Goal: Task Accomplishment & Management: Complete application form

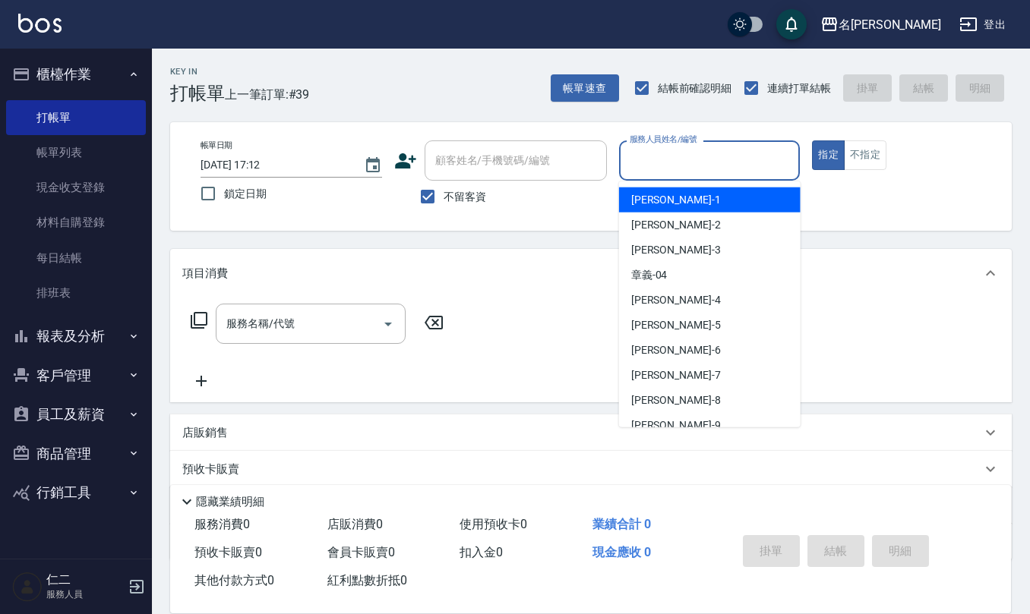
click at [736, 168] on input "服務人員姓名/編號" at bounding box center [710, 160] width 168 height 27
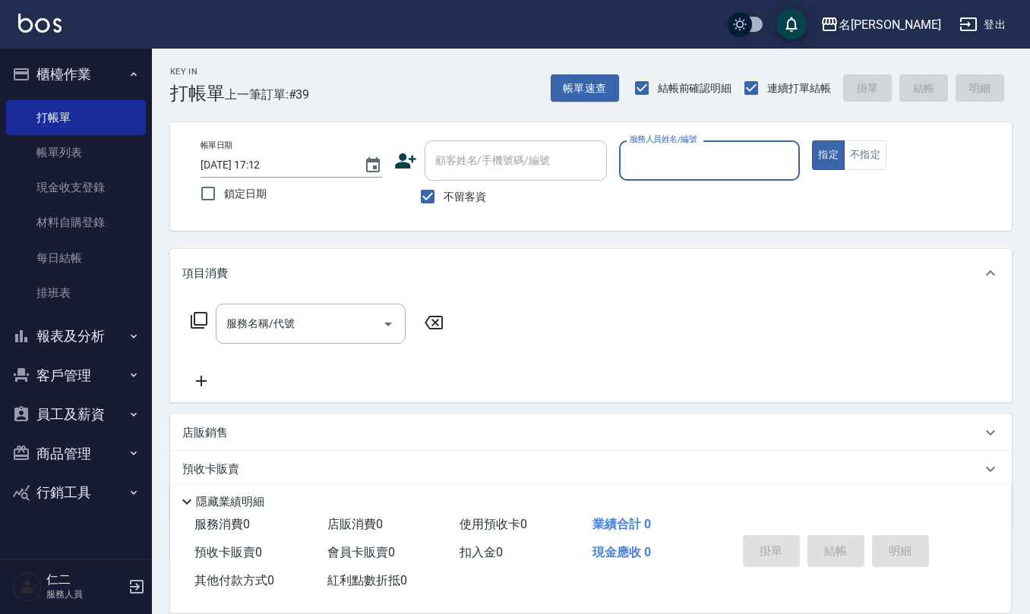
click at [661, 166] on input "服務人員姓名/編號" at bounding box center [710, 160] width 168 height 27
type input "[PERSON_NAME]-3"
type button "true"
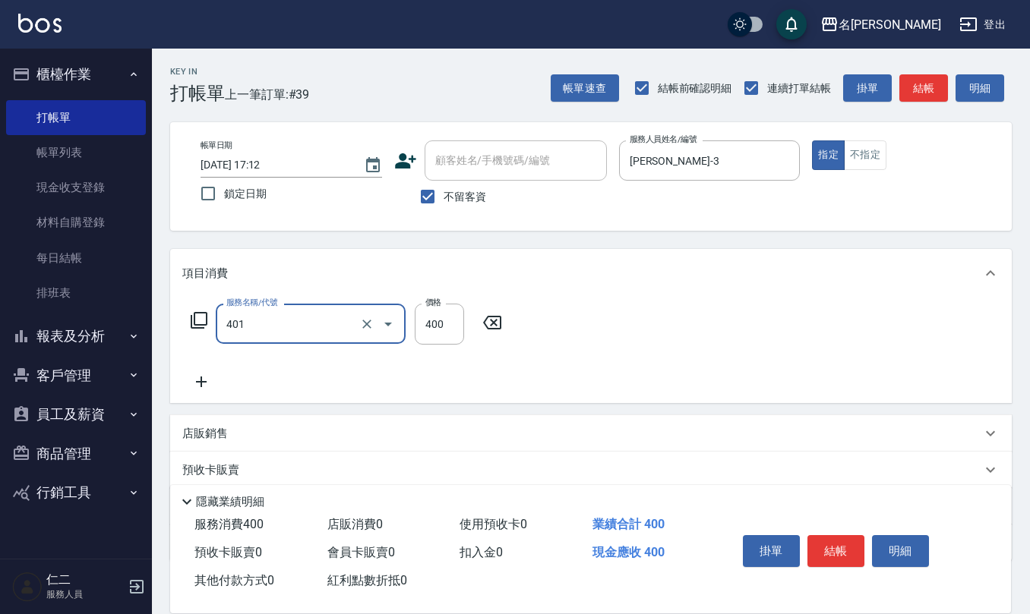
type input "剪髮(401)"
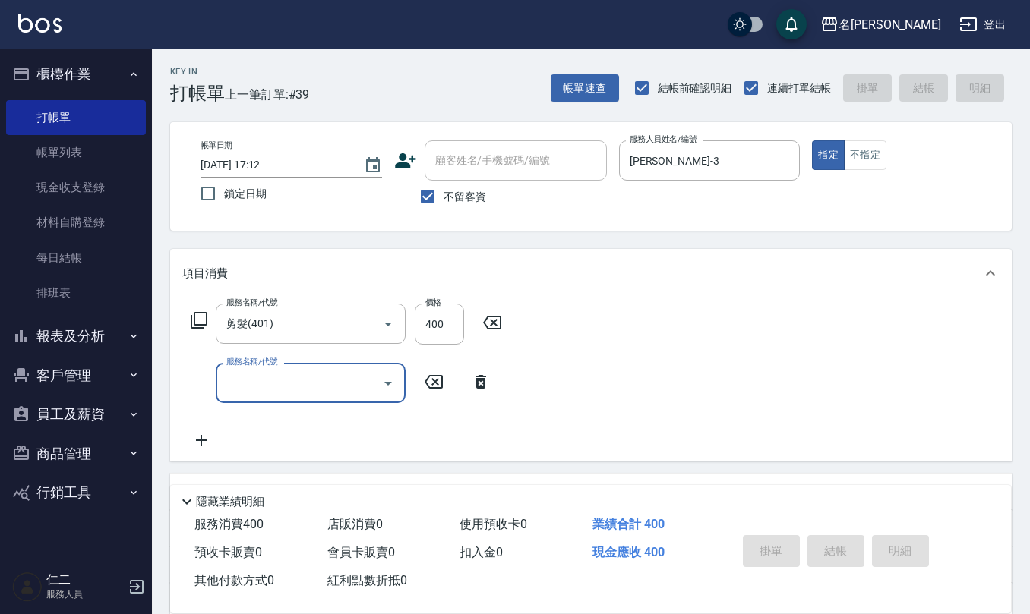
type input "[DATE] 18:07"
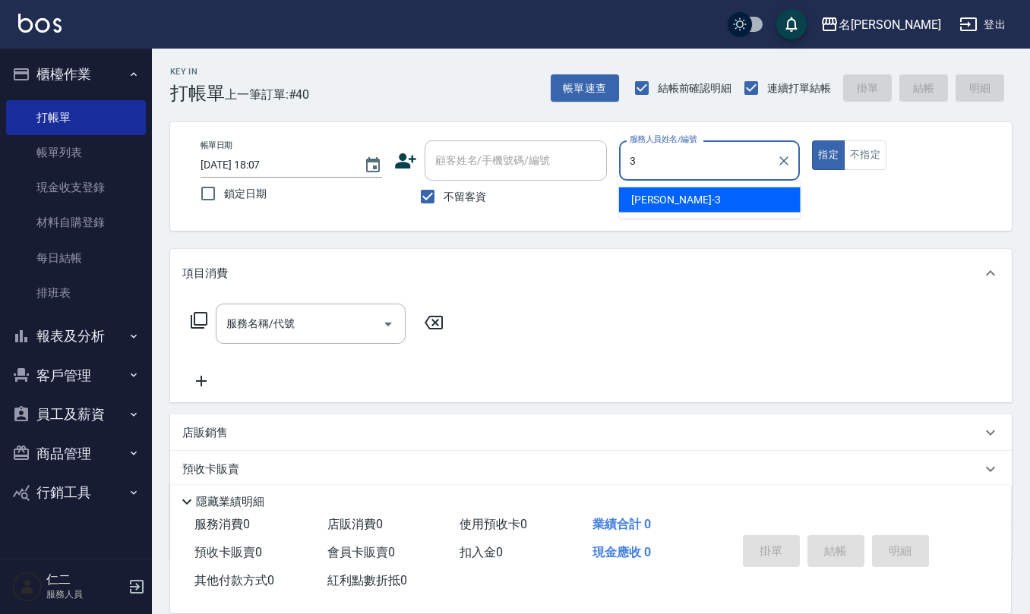
type input "[PERSON_NAME]-3"
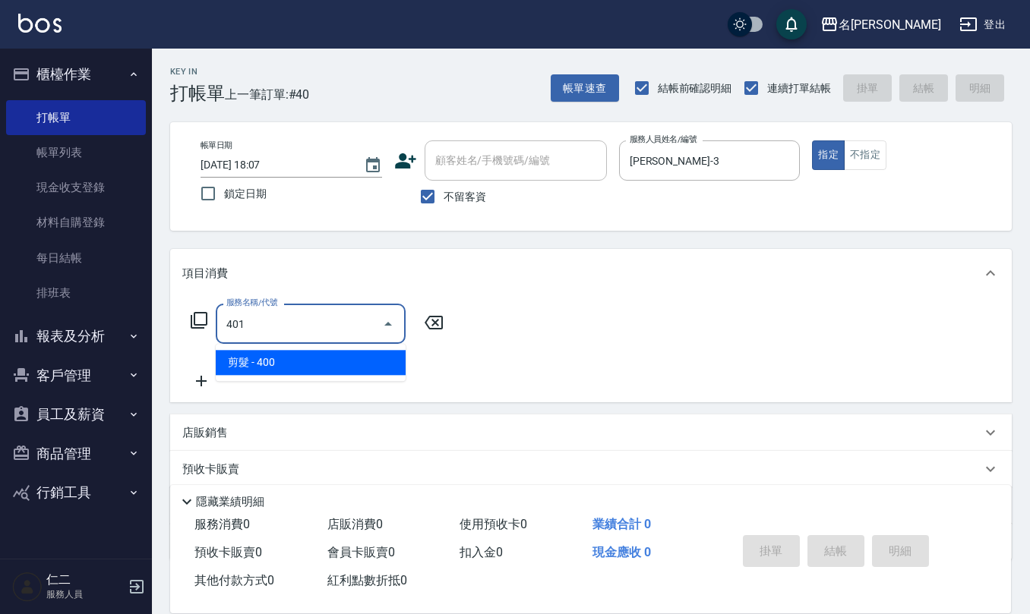
type input "剪髮(401)"
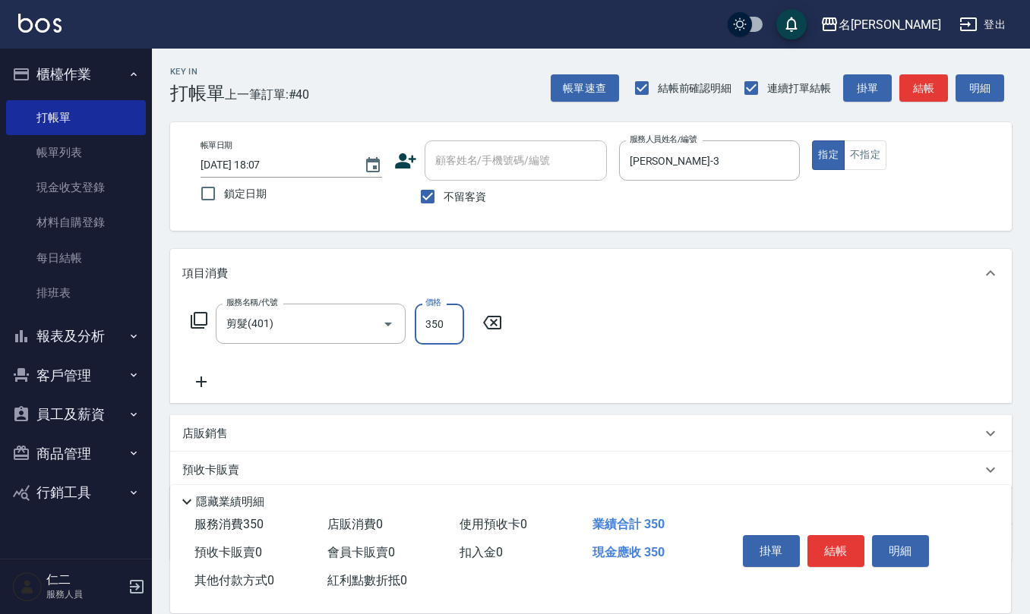
type input "350"
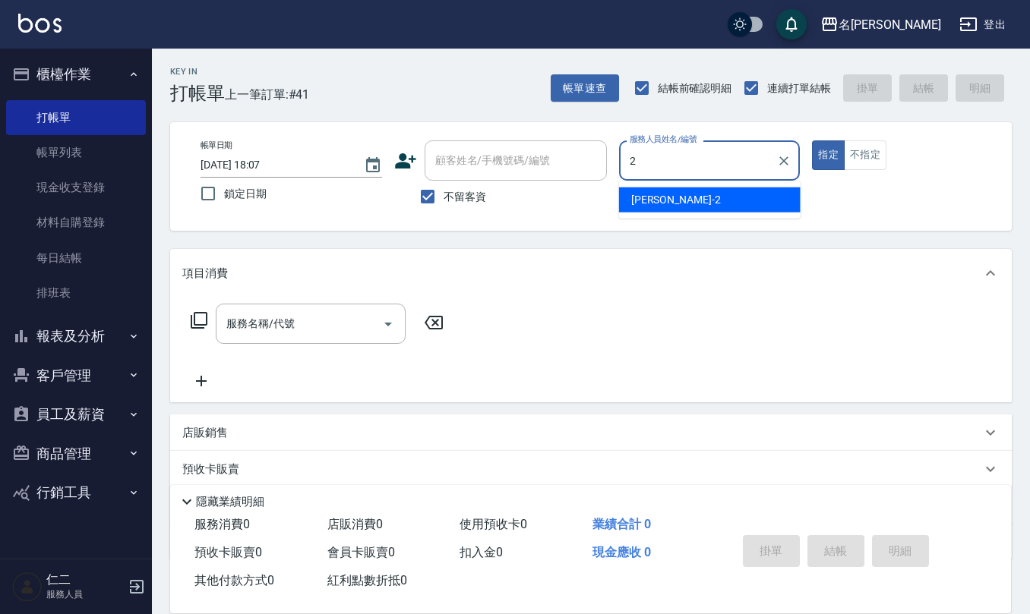
type input "[PERSON_NAME]-2"
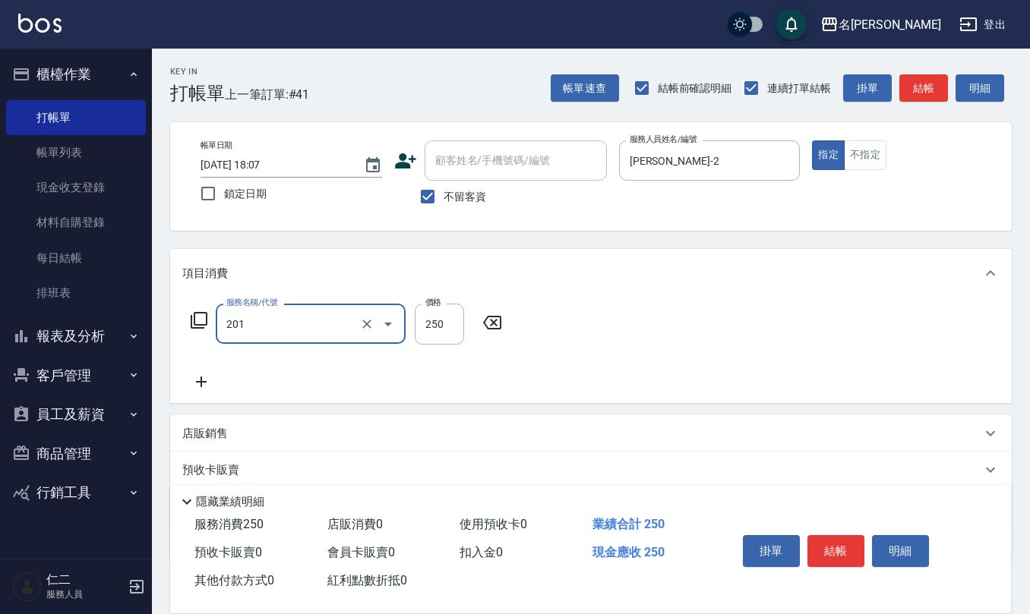
type input "洗髮(201)"
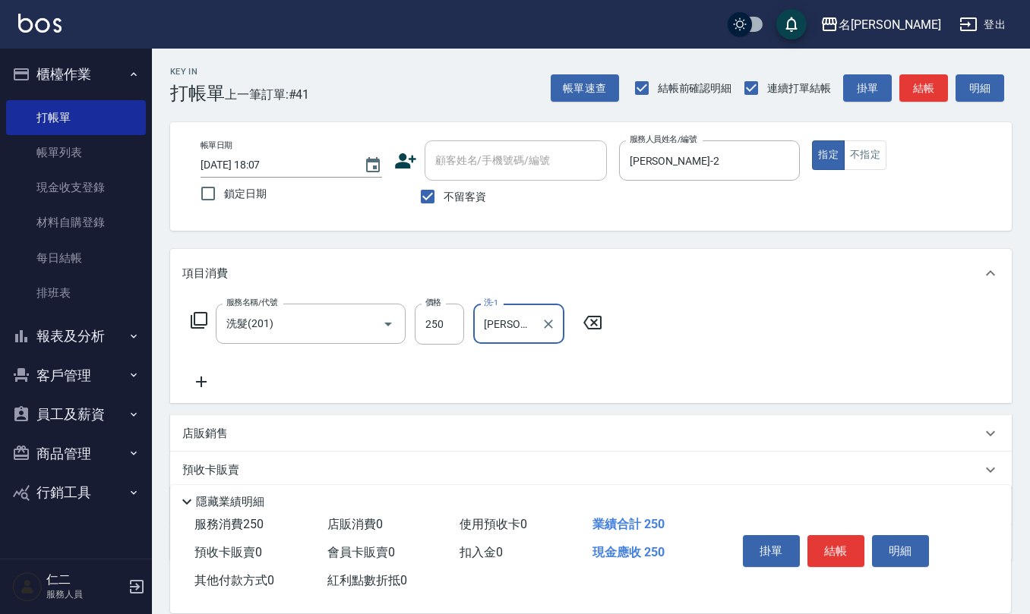
type input "[PERSON_NAME]5"
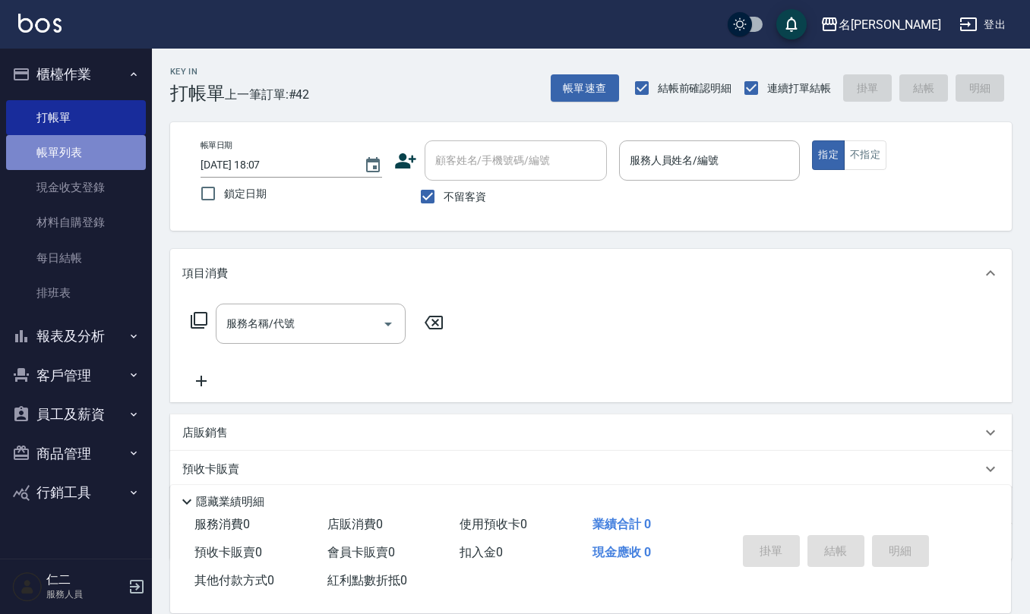
click at [74, 150] on link "帳單列表" at bounding box center [76, 152] width 140 height 35
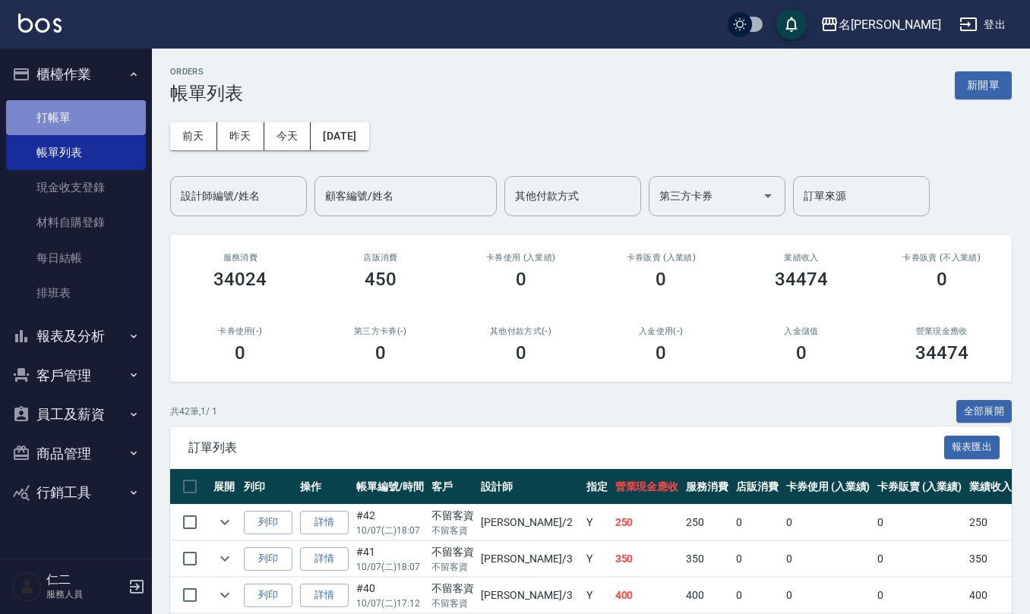
click at [74, 112] on link "打帳單" at bounding box center [76, 117] width 140 height 35
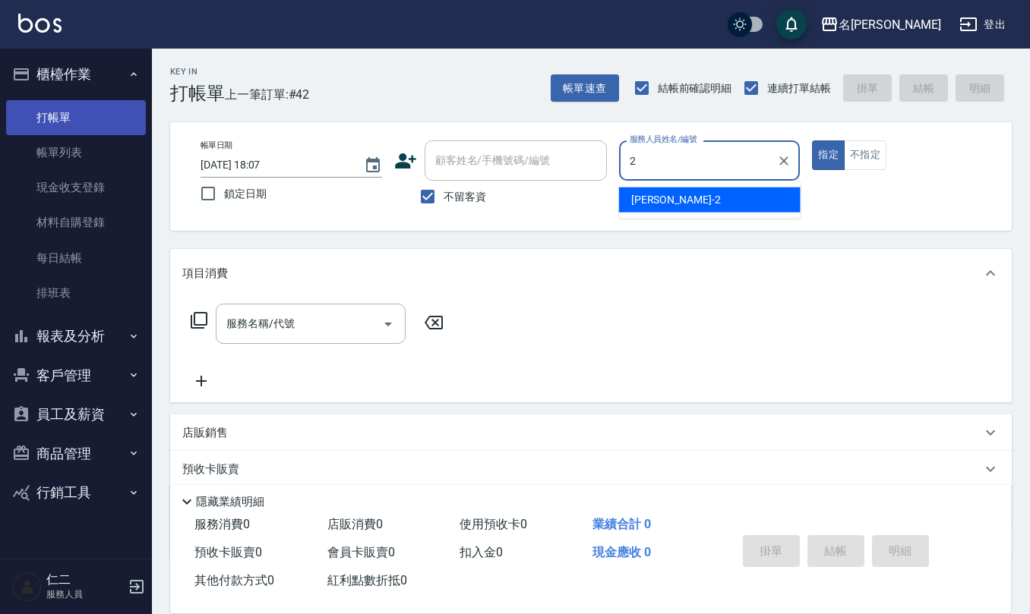
type input "[PERSON_NAME]-2"
type button "true"
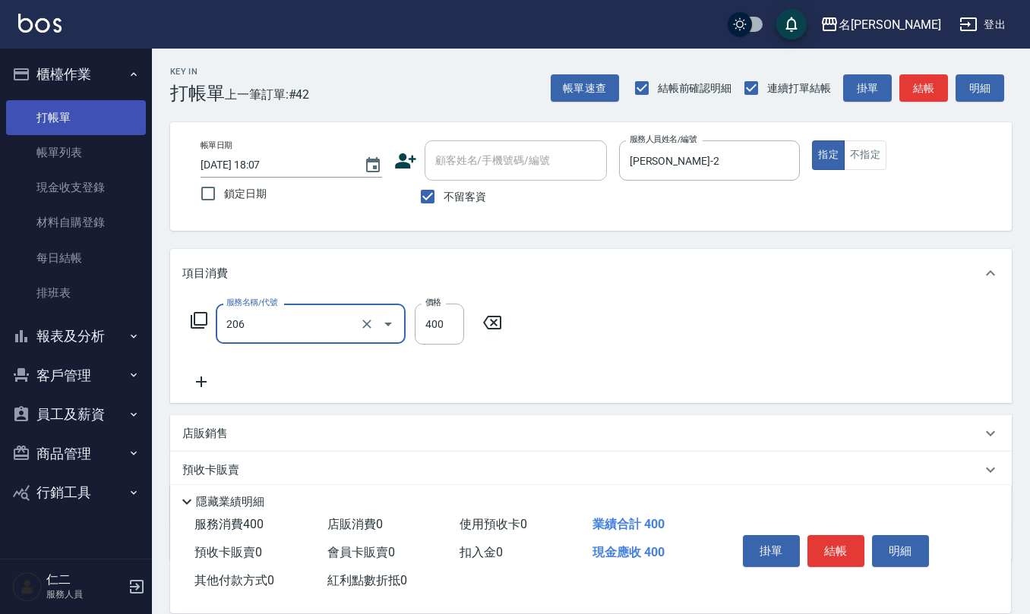
type input "健康洗(206)"
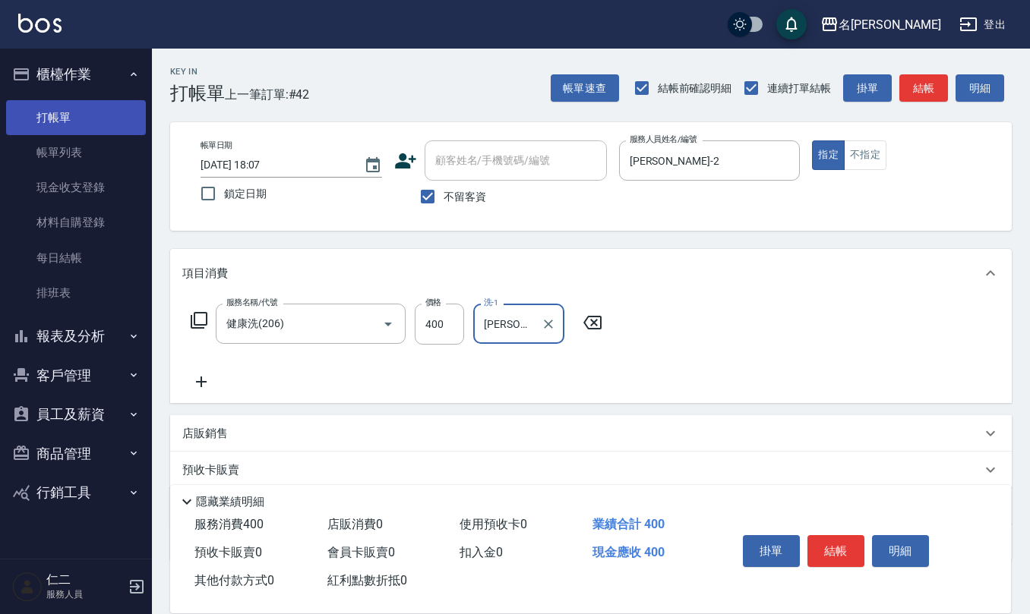
type input "[PERSON_NAME]-33"
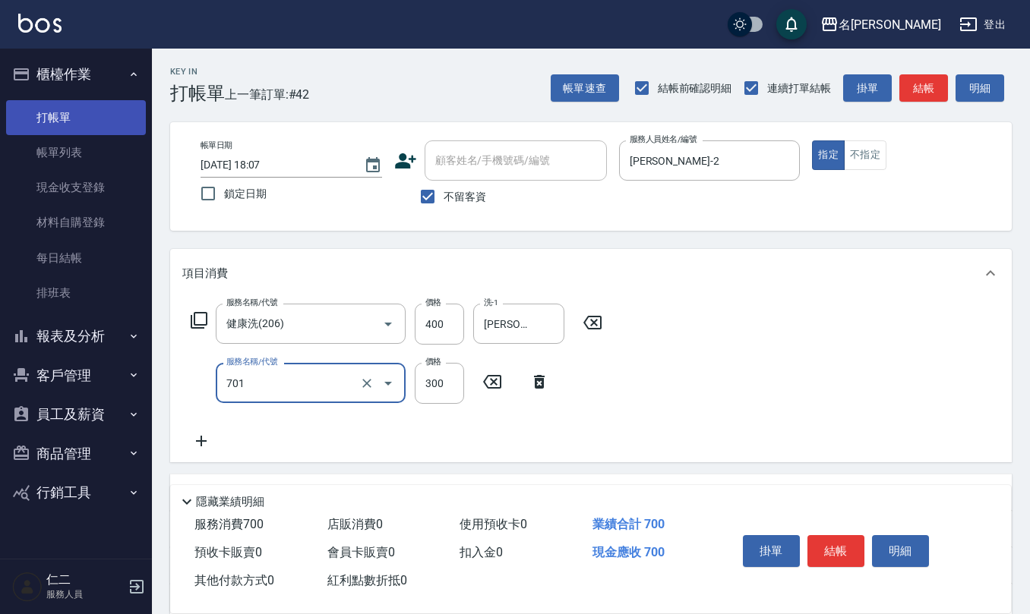
type input "自備護髮(701)"
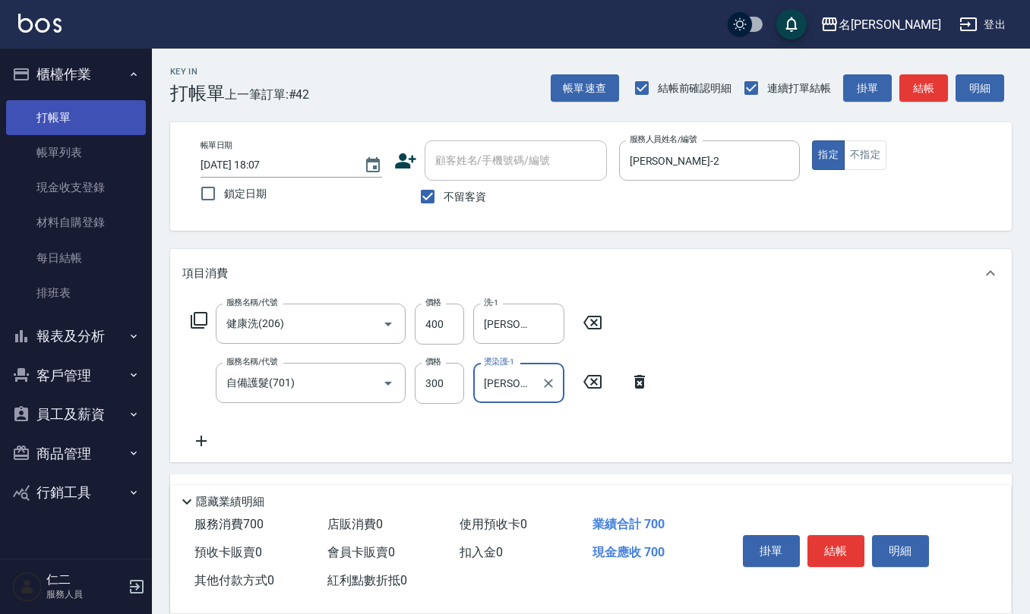
type input "[PERSON_NAME]-33"
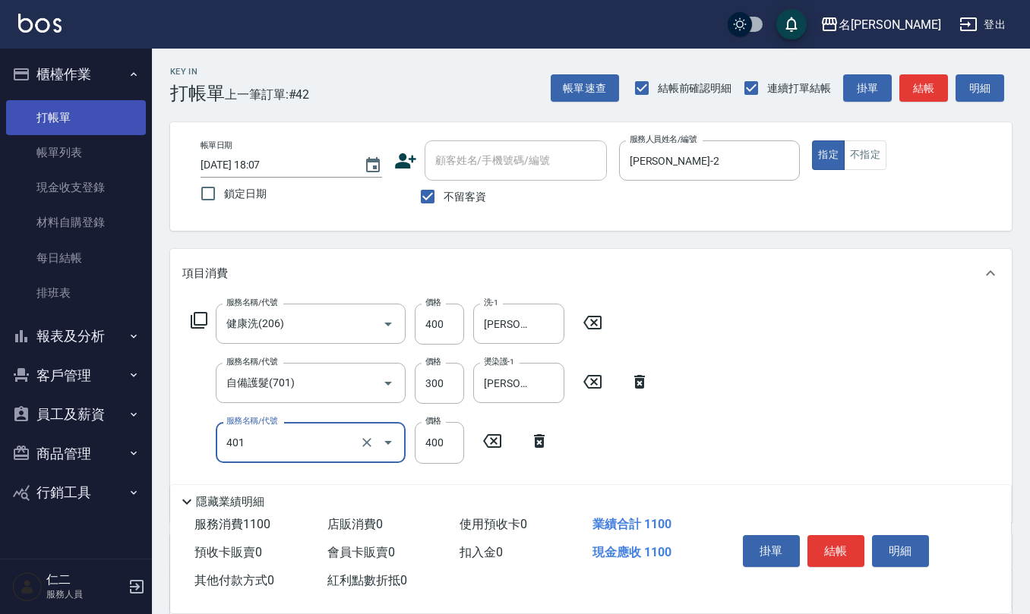
type input "剪髮(401)"
type input "350"
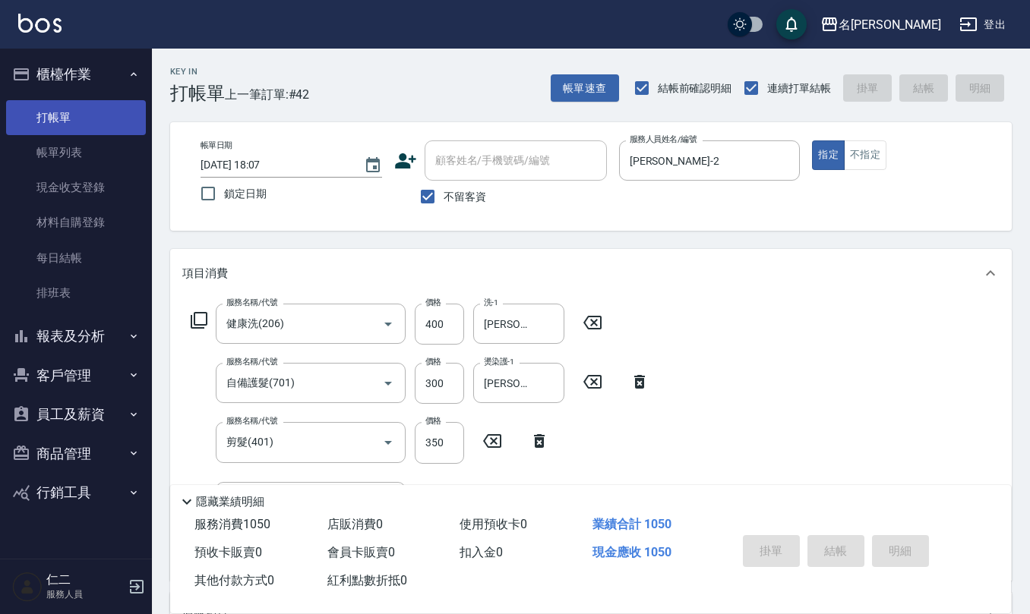
type input "[DATE] 18:12"
